Goal: Book appointment/travel/reservation

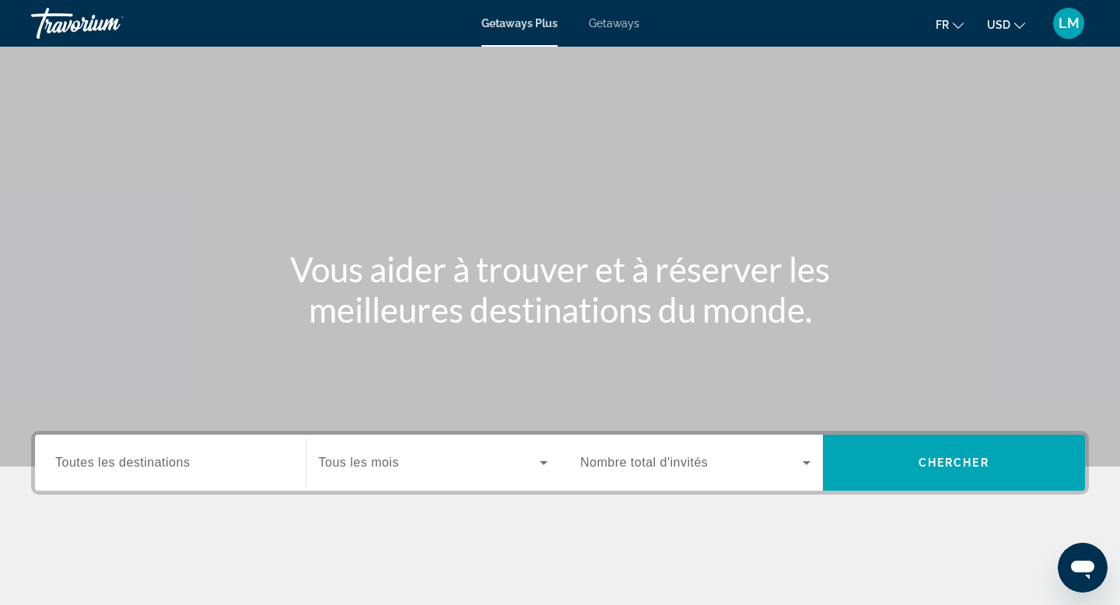
click at [613, 30] on div "Getaways Plus Getaways fr English Español Français Italiano Português русский U…" at bounding box center [560, 23] width 1120 height 40
click at [619, 17] on span "Getaways" at bounding box center [614, 23] width 51 height 12
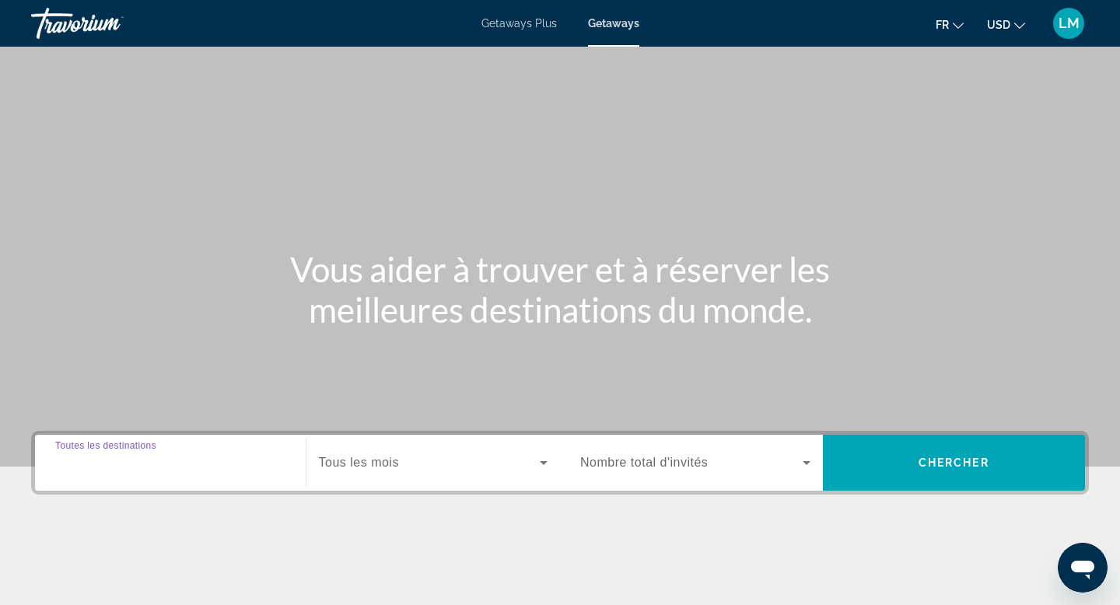
click at [254, 457] on input "Destination Toutes les destinations" at bounding box center [170, 463] width 230 height 19
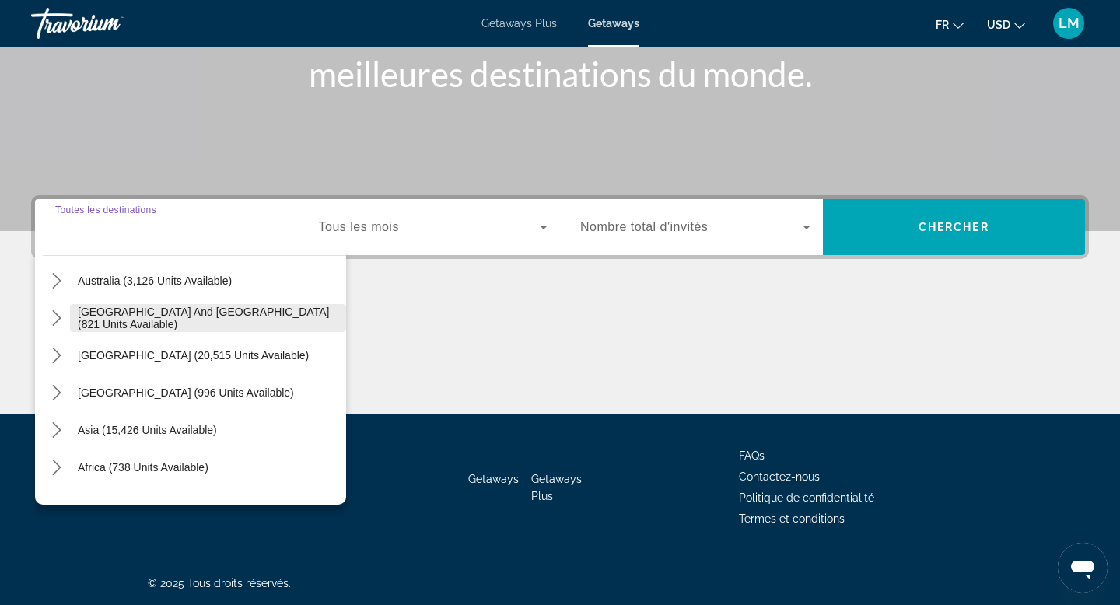
scroll to position [233, 0]
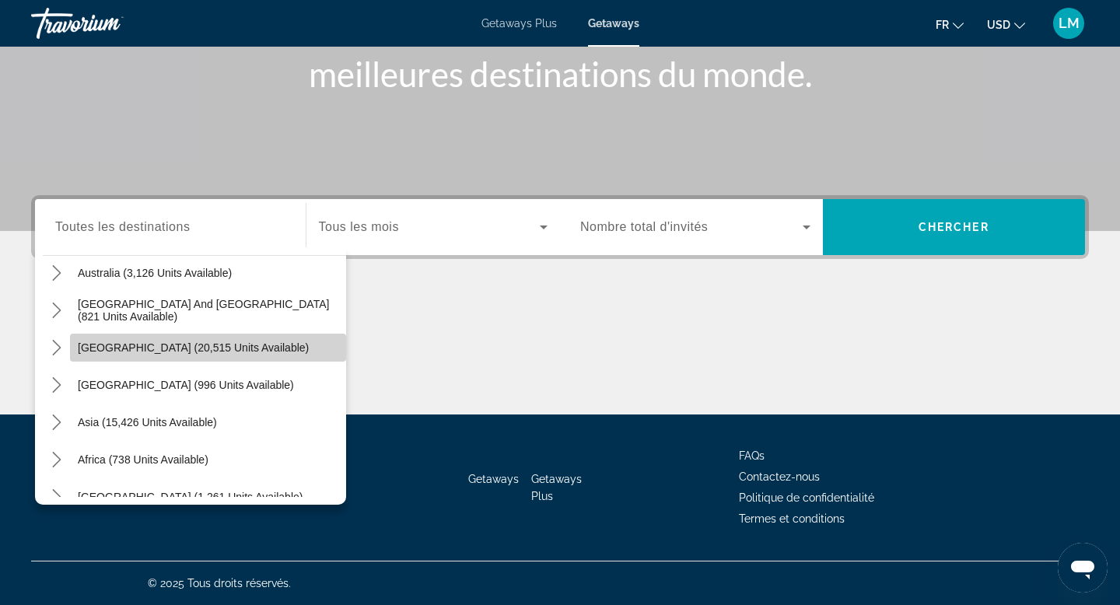
click at [219, 345] on span "[GEOGRAPHIC_DATA] (20,515 units available)" at bounding box center [193, 347] width 231 height 12
type input "**********"
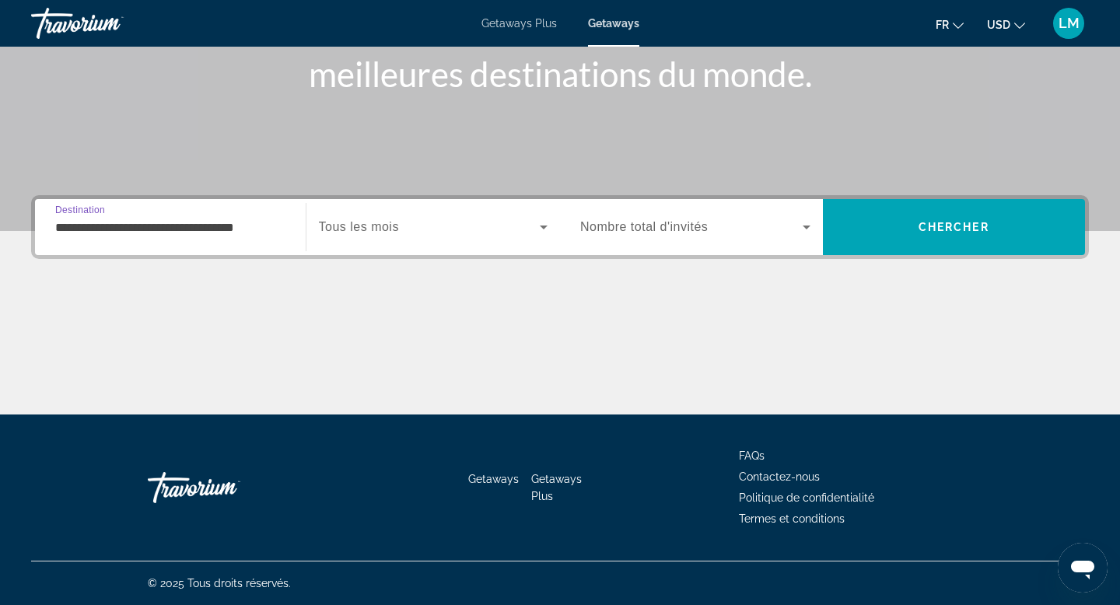
click at [365, 221] on span "Tous les mois" at bounding box center [359, 226] width 80 height 13
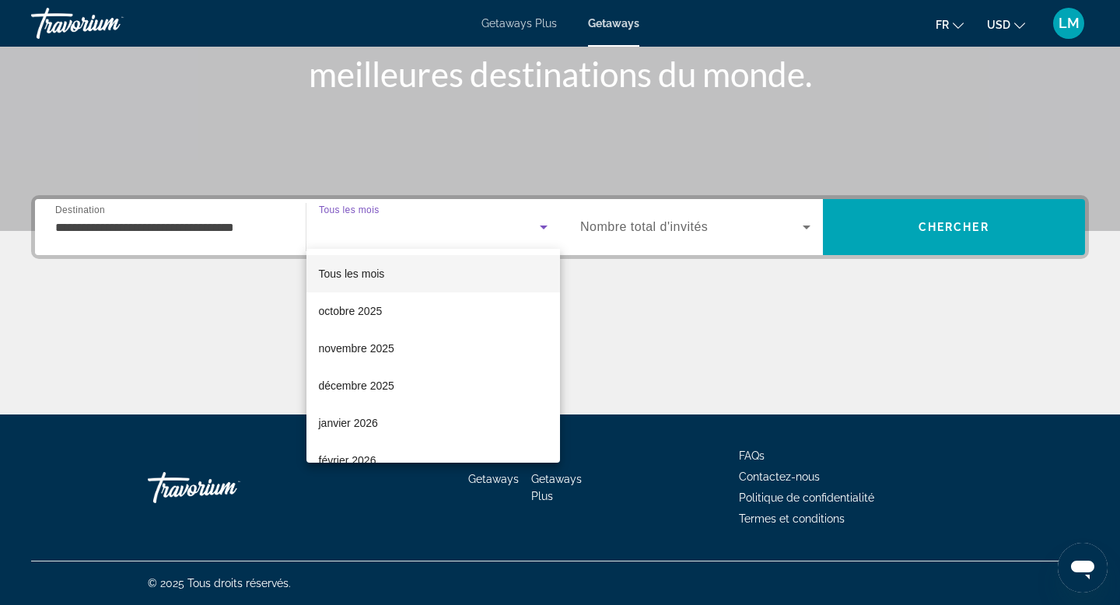
click at [365, 221] on div at bounding box center [560, 302] width 1120 height 605
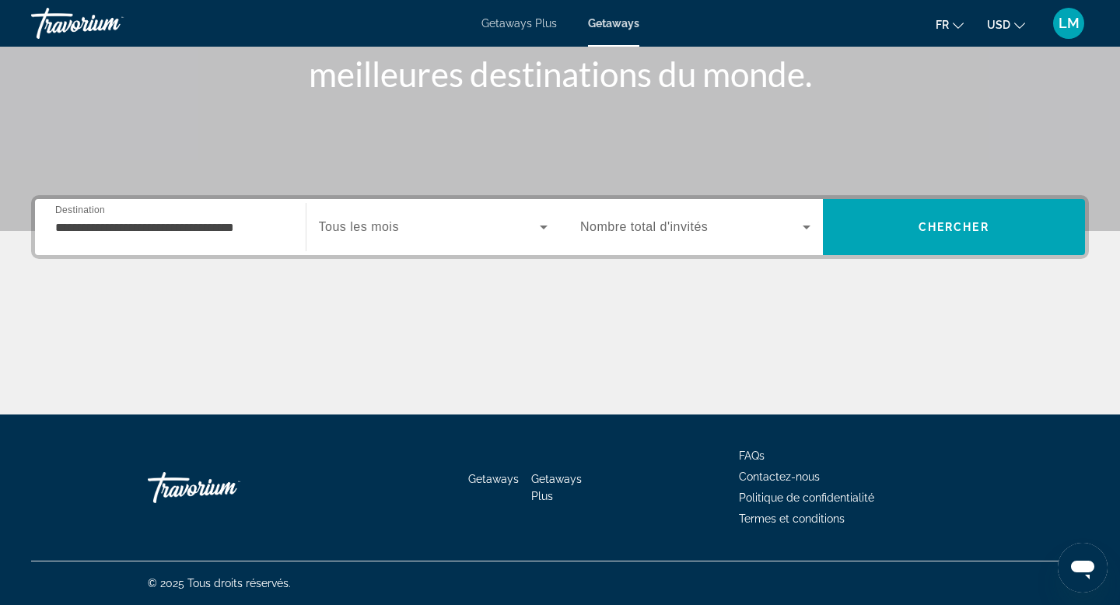
click at [645, 233] on span "Nombre total d'invités" at bounding box center [644, 226] width 128 height 13
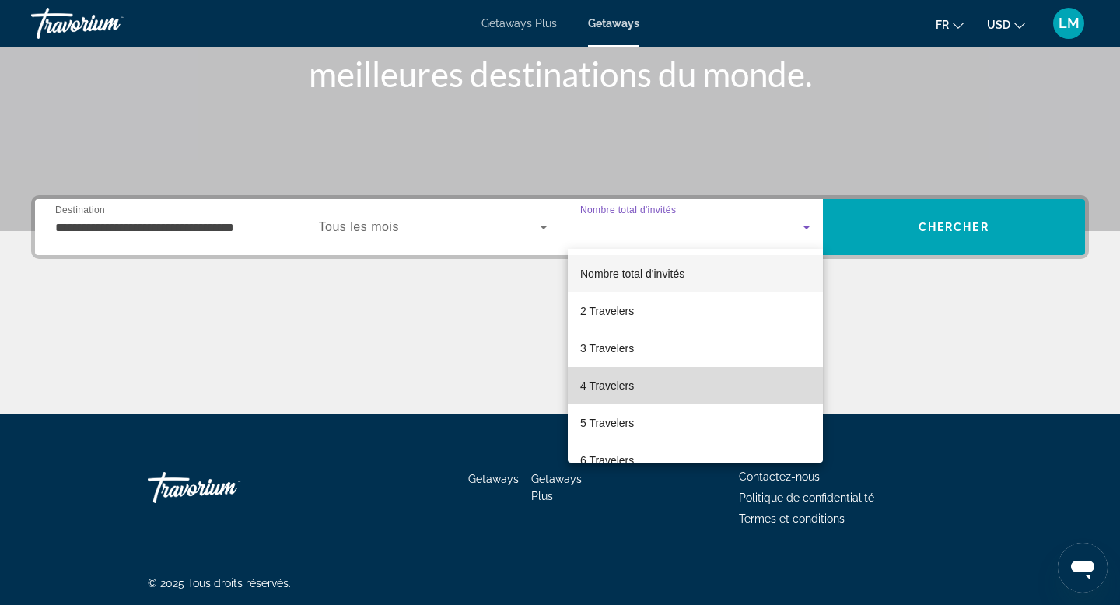
click at [635, 398] on mat-option "4 Travelers" at bounding box center [695, 385] width 255 height 37
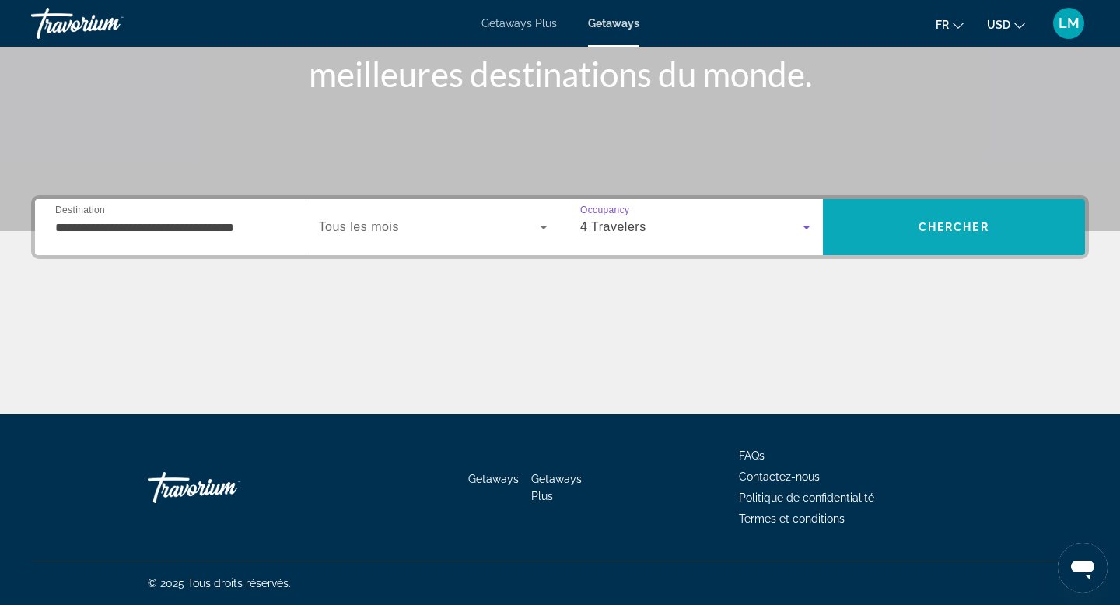
click at [923, 221] on span "Chercher" at bounding box center [954, 227] width 71 height 12
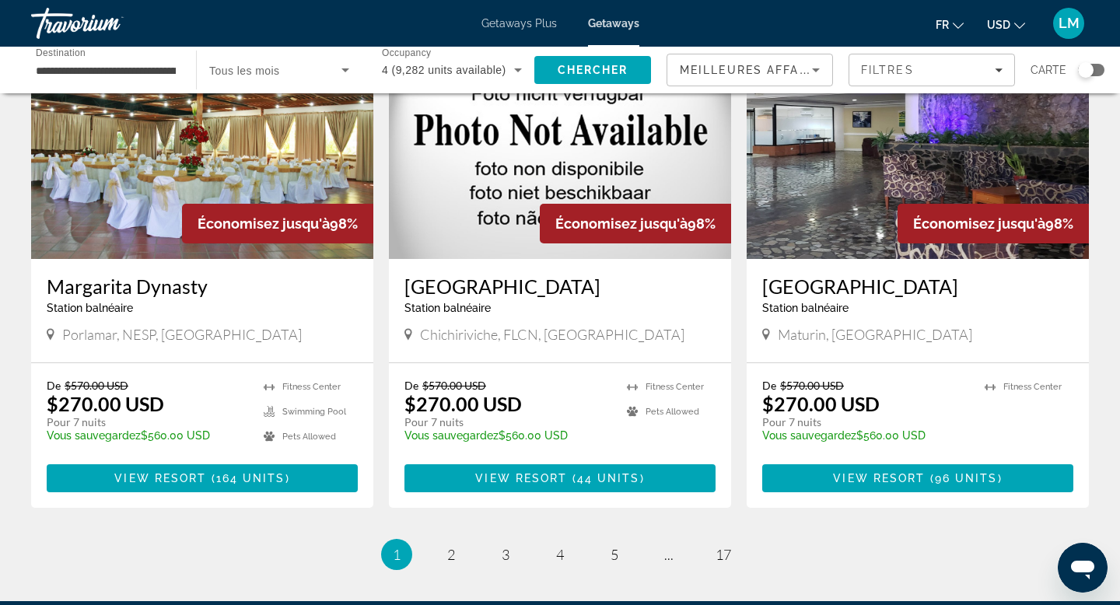
scroll to position [1869, 0]
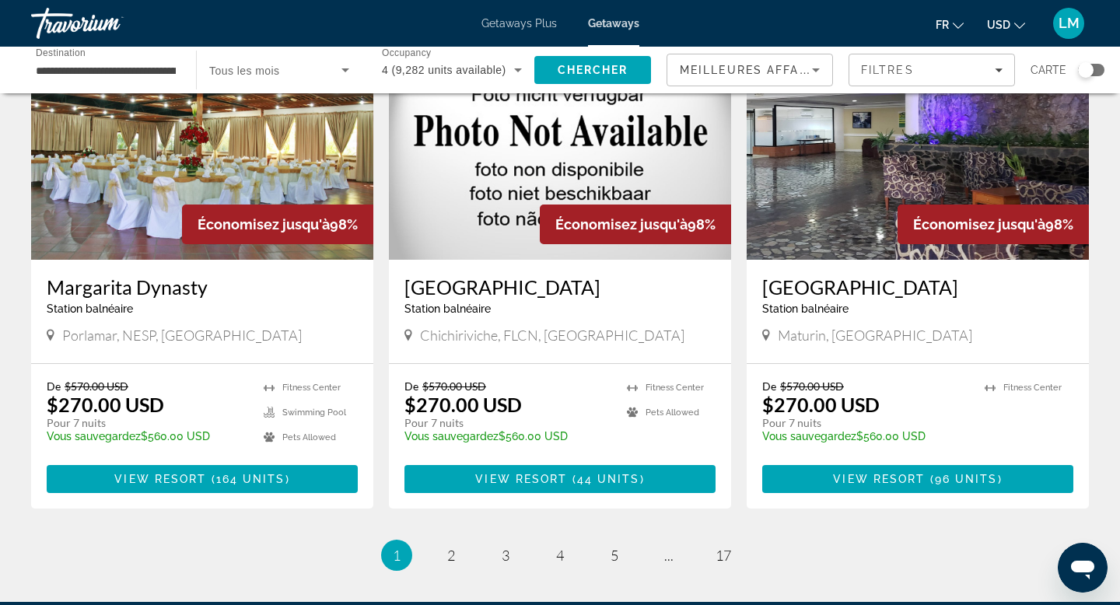
click at [779, 70] on span "Meilleures affaires" at bounding box center [754, 70] width 149 height 12
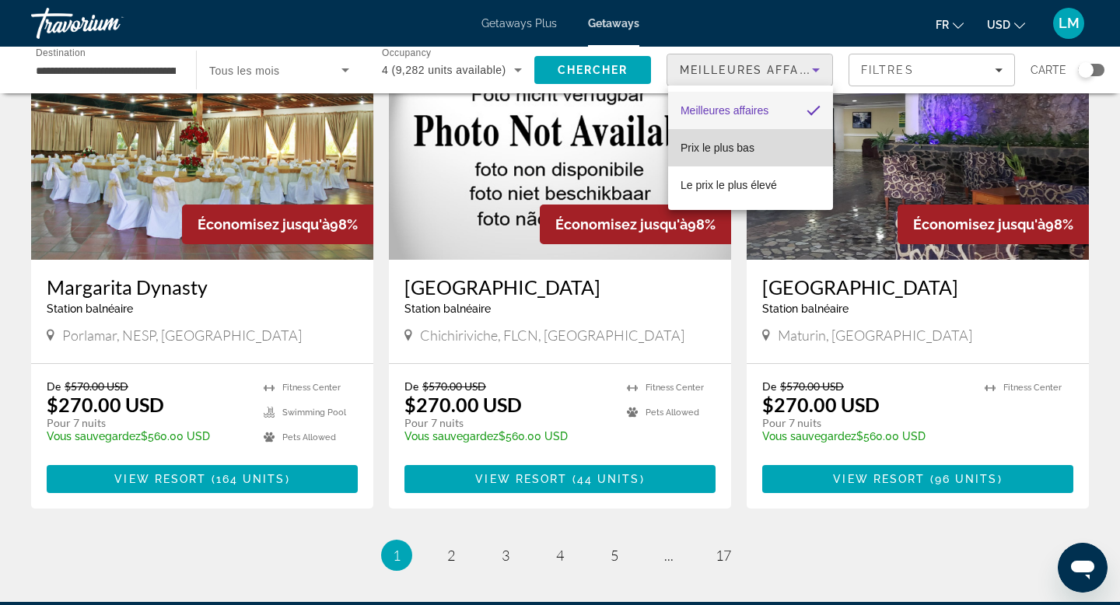
click at [752, 152] on span "Prix ​​le plus bas" at bounding box center [718, 148] width 74 height 12
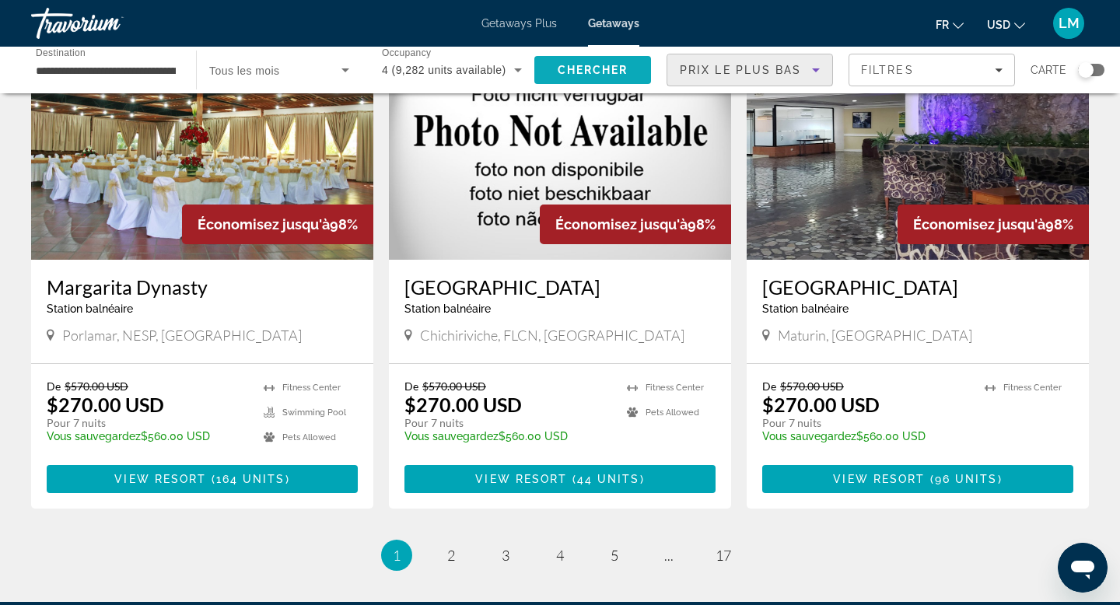
click at [614, 77] on span "Search" at bounding box center [592, 69] width 117 height 37
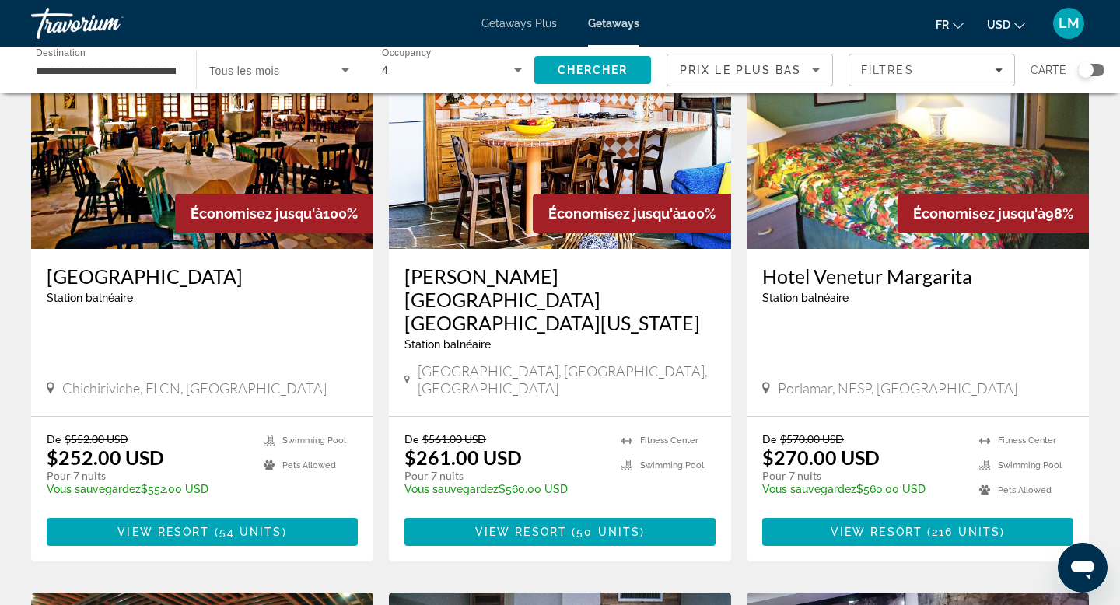
scroll to position [1296, 0]
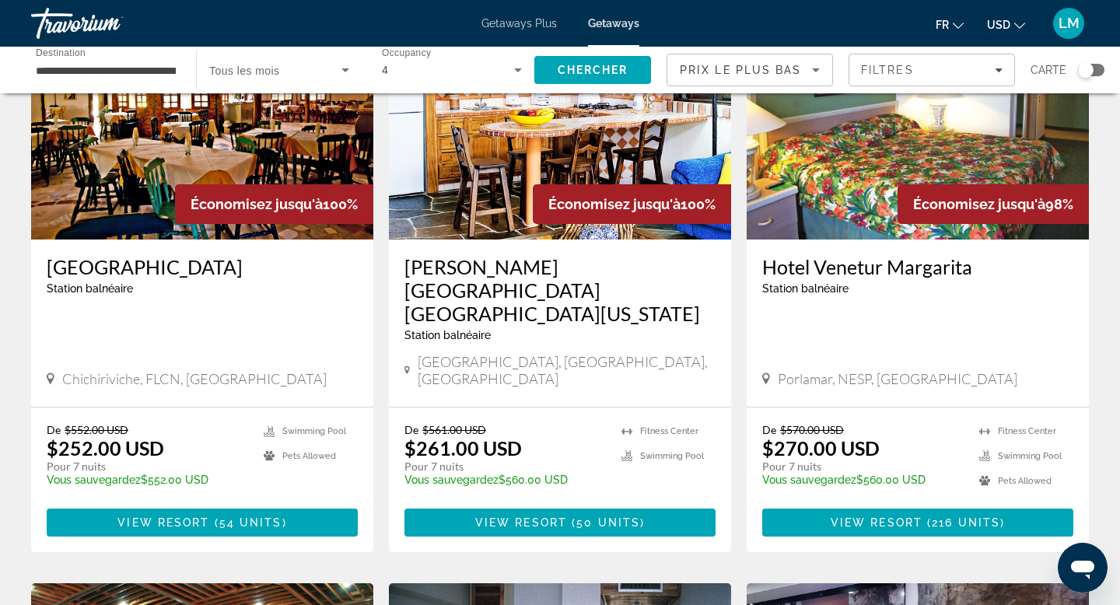
click at [1094, 68] on div "Search widget" at bounding box center [1091, 70] width 26 height 12
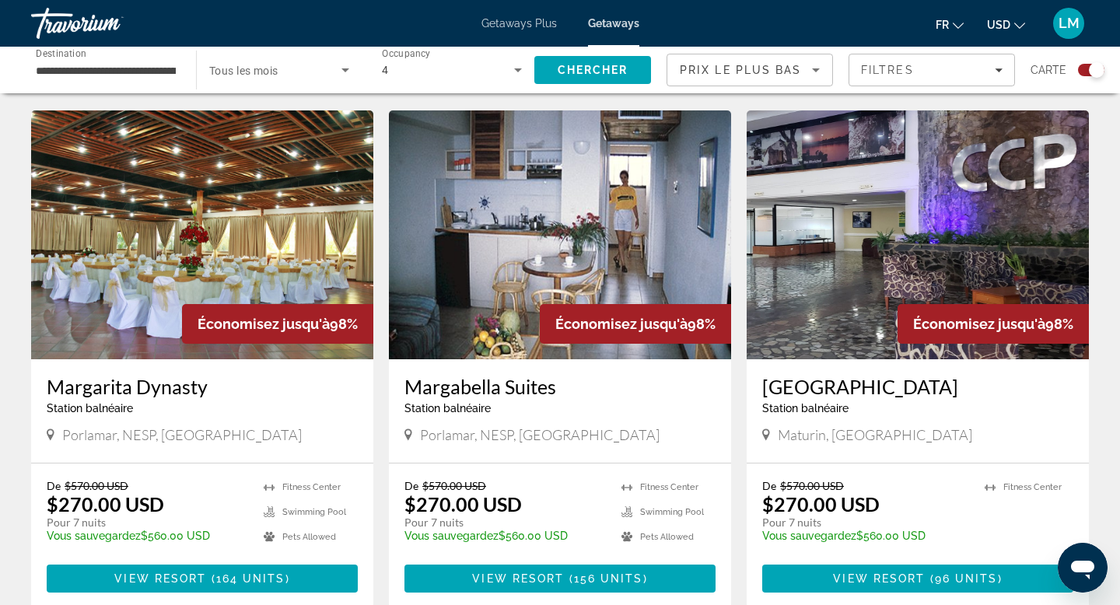
scroll to position [2255, 0]
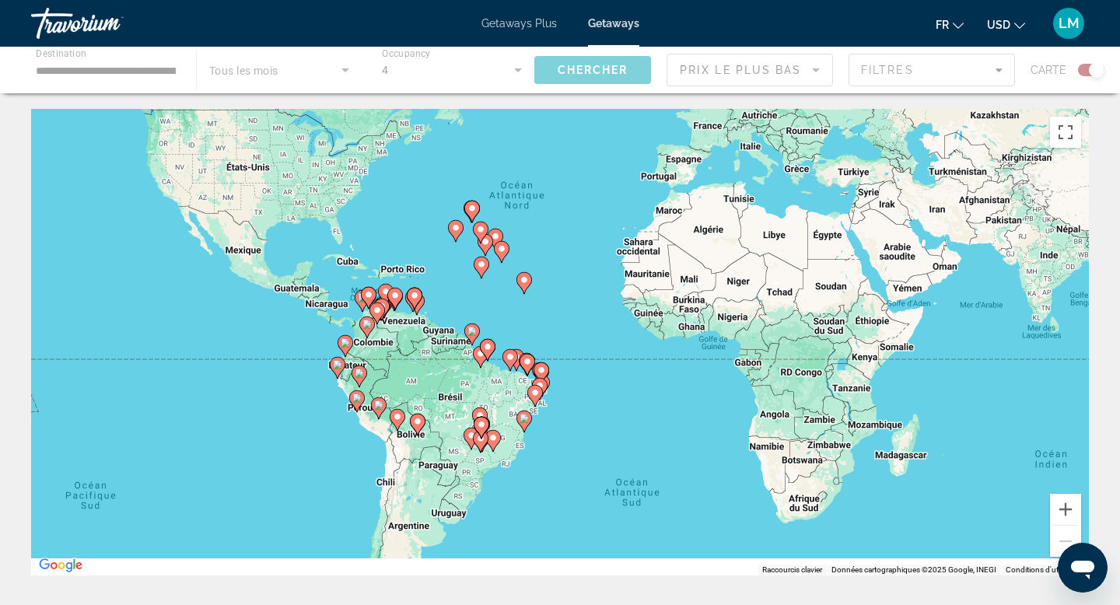
drag, startPoint x: 405, startPoint y: 418, endPoint x: 422, endPoint y: 226, distance: 192.1
click at [422, 289] on icon "Main content" at bounding box center [415, 299] width 14 height 20
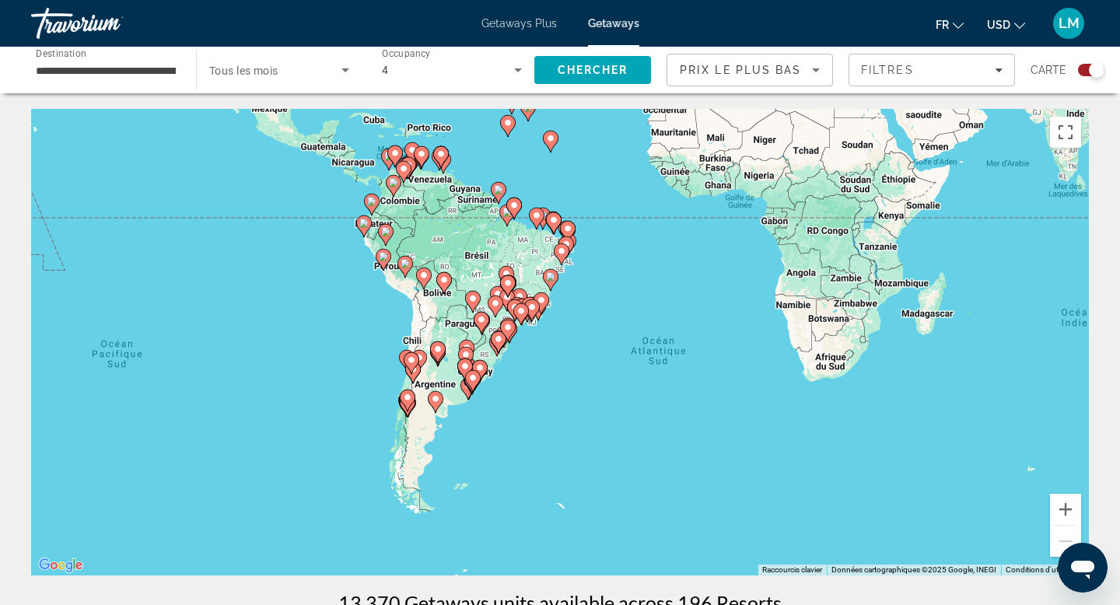
drag, startPoint x: 409, startPoint y: 334, endPoint x: 419, endPoint y: 259, distance: 75.4
click at [419, 259] on div "Pour activer le glissement avec le clavier, appuyez sur Alt+Entrée. Une fois ce…" at bounding box center [560, 342] width 1058 height 467
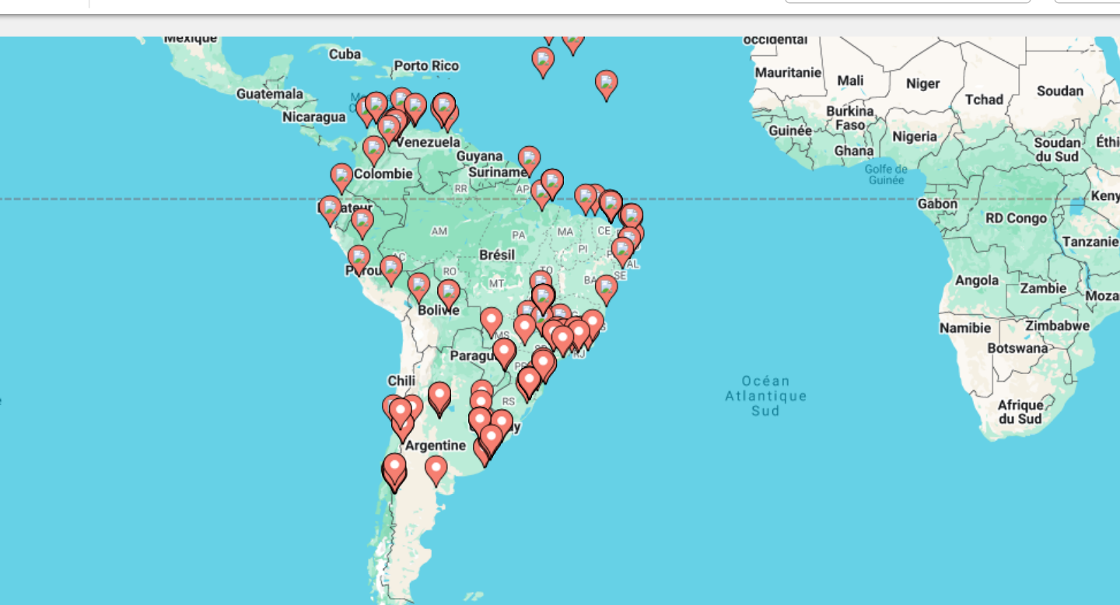
click at [438, 275] on icon "Main content" at bounding box center [440, 284] width 14 height 20
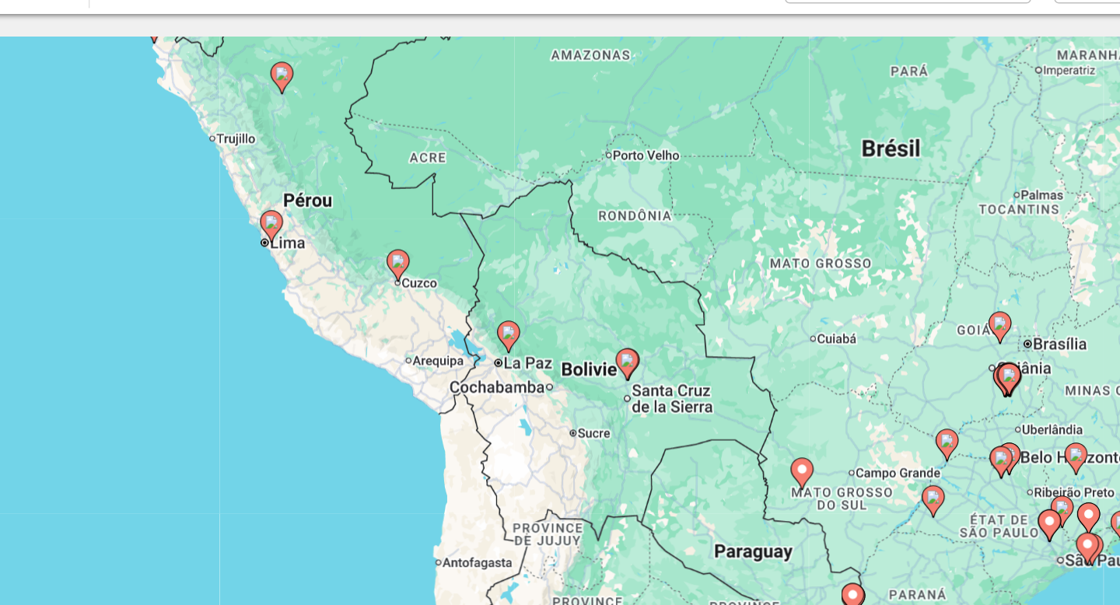
click at [479, 308] on image "Main content" at bounding box center [479, 308] width 9 height 9
type input "**********"
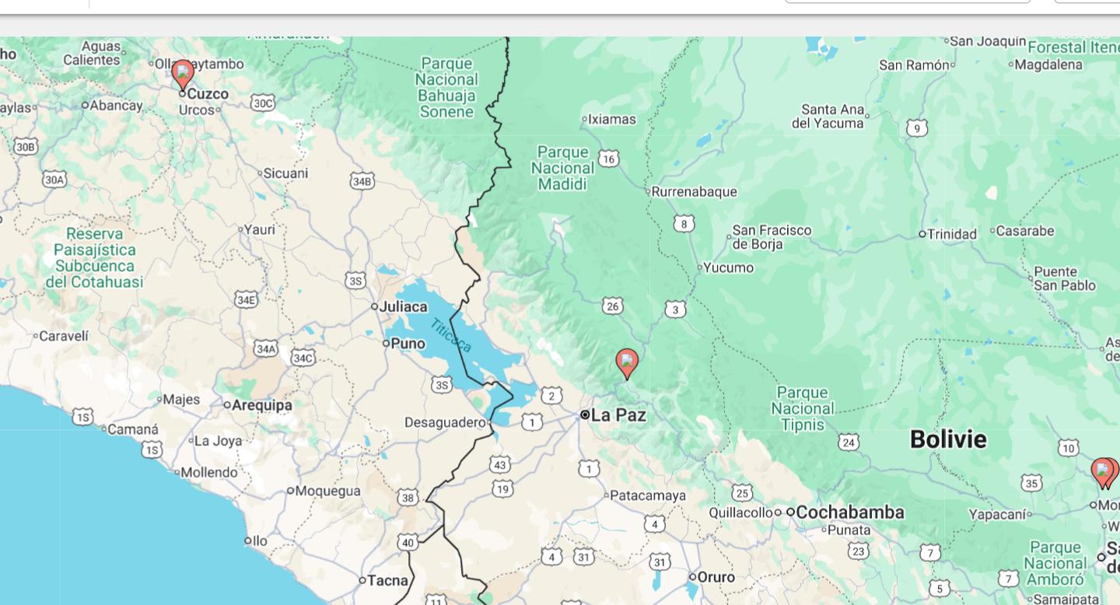
click at [550, 327] on div "Pour naviguer, appuyez sur les touches fléchées. Pour activer le glissement ave…" at bounding box center [560, 342] width 1058 height 467
click at [553, 327] on icon "Main content" at bounding box center [560, 330] width 14 height 20
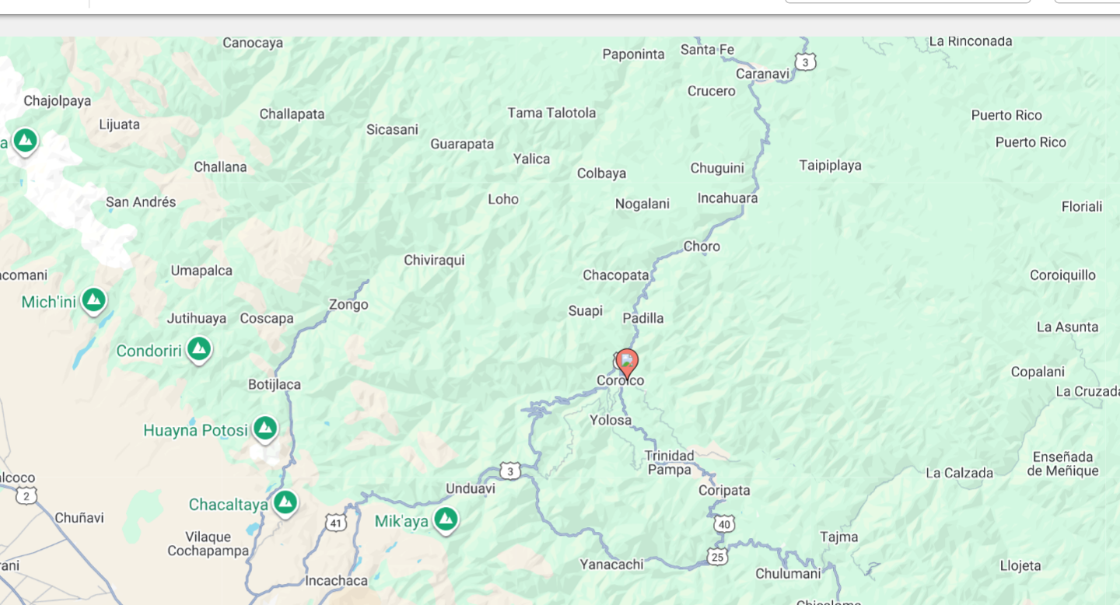
click at [553, 327] on icon "Main content" at bounding box center [560, 330] width 14 height 20
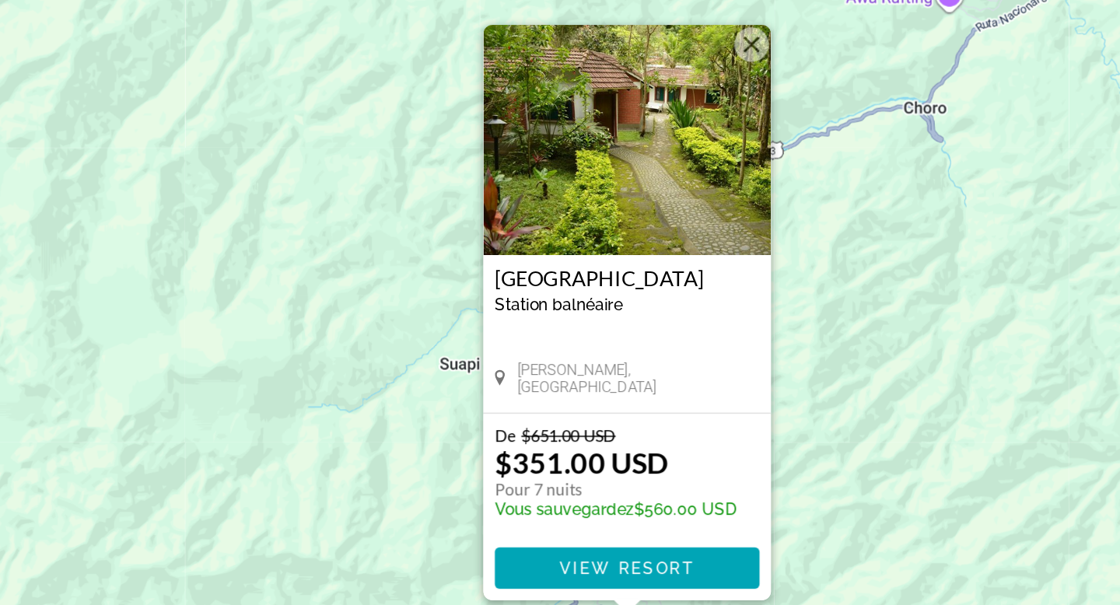
click at [646, 136] on button "Fermer" at bounding box center [643, 144] width 23 height 23
